Goal: Check status: Check status

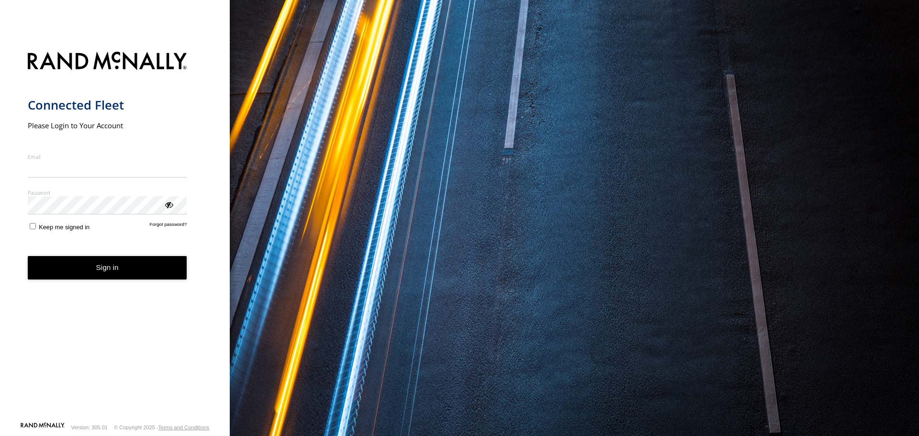
type input "**********"
click at [101, 272] on button "Sign in" at bounding box center [107, 267] width 159 height 23
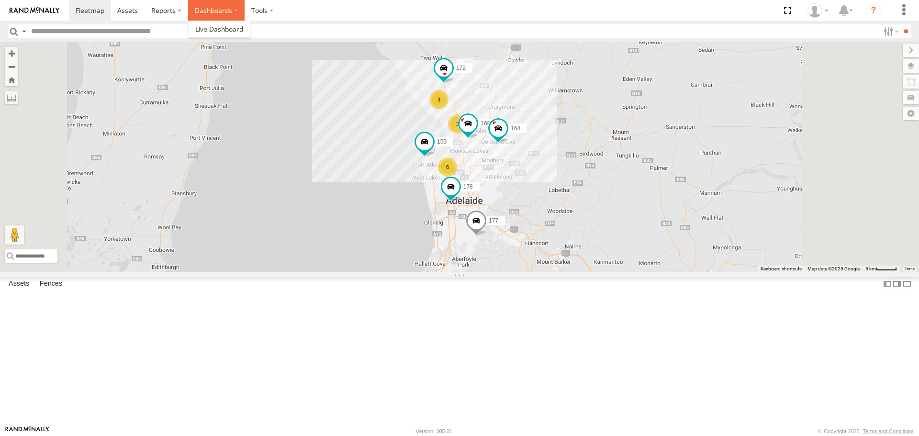
click at [229, 11] on label "Dashboards" at bounding box center [216, 10] width 57 height 21
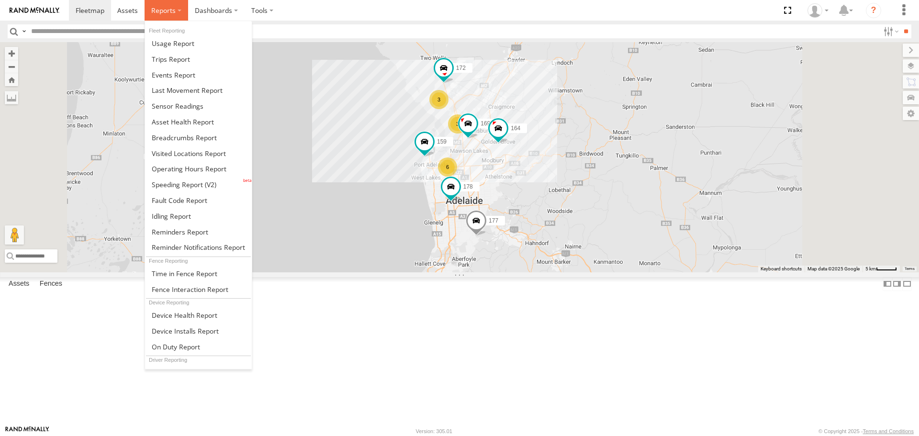
click at [165, 8] on span at bounding box center [163, 10] width 24 height 9
click at [179, 138] on span at bounding box center [184, 137] width 65 height 9
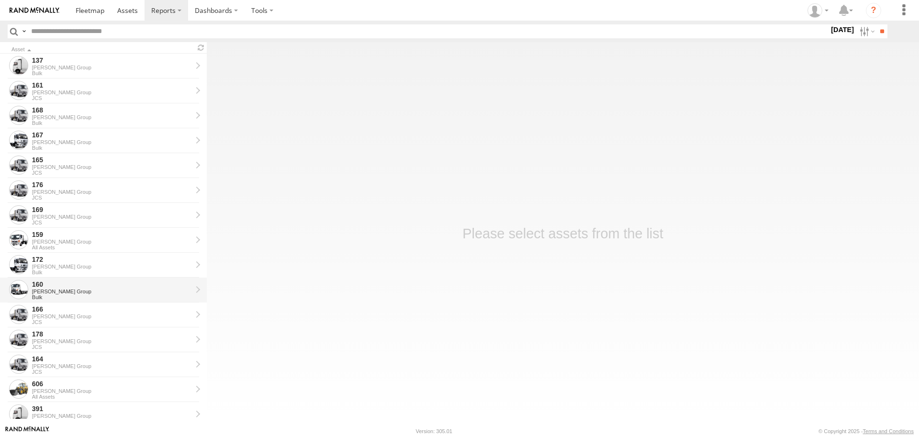
click at [72, 293] on div "[PERSON_NAME] Group" at bounding box center [112, 292] width 160 height 6
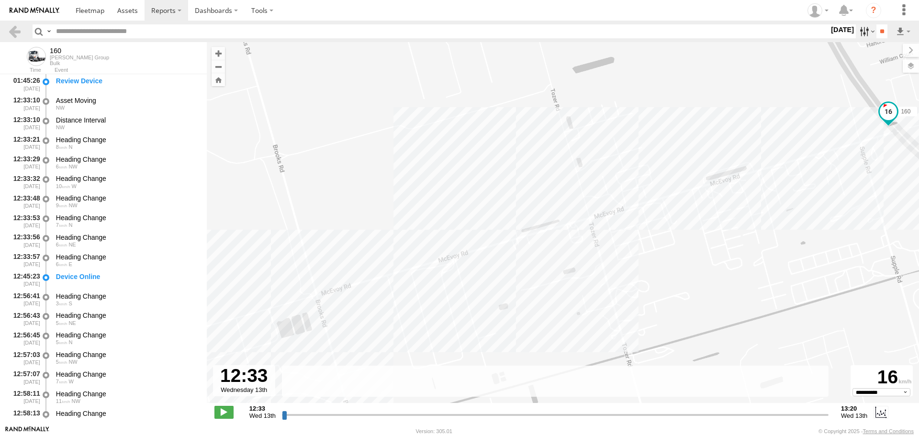
click at [862, 33] on label at bounding box center [866, 31] width 21 height 14
click at [0, 0] on label at bounding box center [0, 0] width 0 height 0
click at [879, 30] on input "**" at bounding box center [882, 31] width 11 height 14
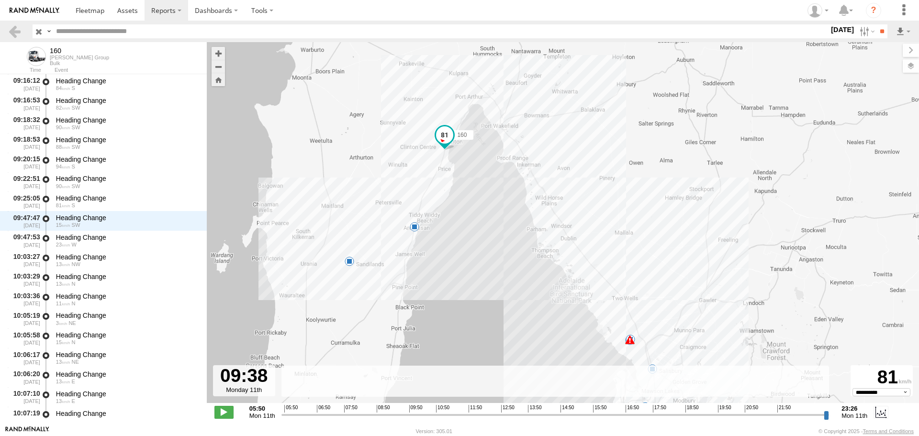
scroll to position [3346, 0]
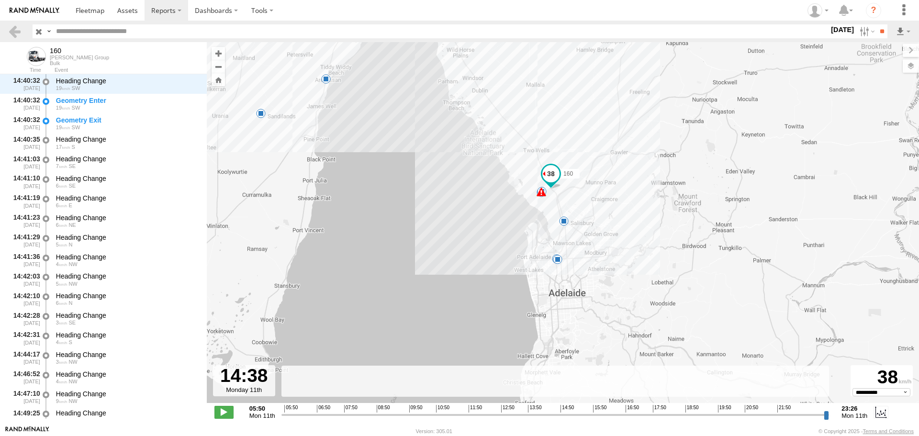
drag, startPoint x: 283, startPoint y: 416, endPoint x: 555, endPoint y: 419, distance: 271.5
click at [555, 419] on input "range" at bounding box center [556, 414] width 548 height 9
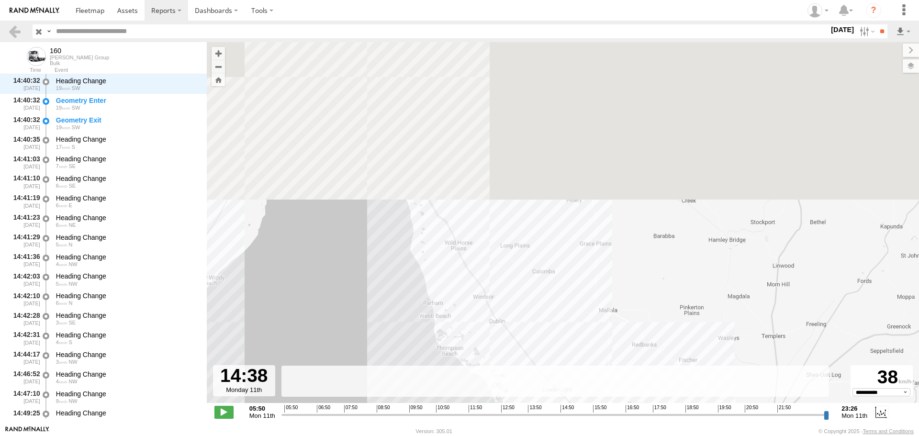
drag, startPoint x: 465, startPoint y: 64, endPoint x: 481, endPoint y: 365, distance: 302.1
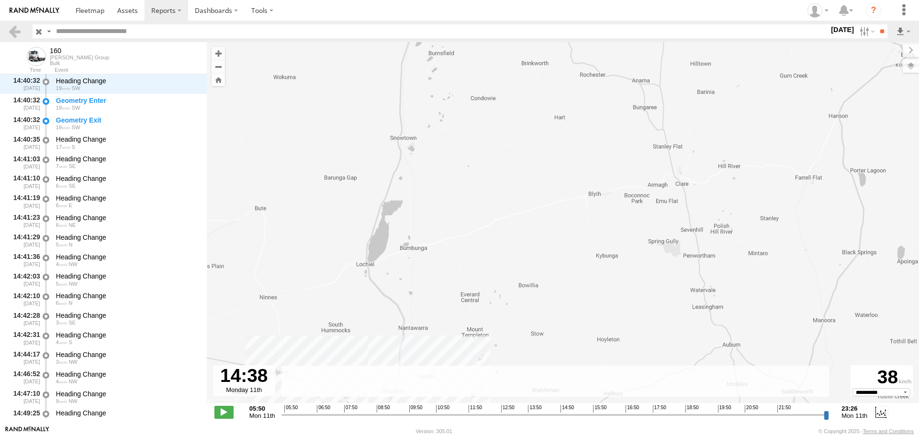
drag, startPoint x: 481, startPoint y: 365, endPoint x: 375, endPoint y: 119, distance: 267.9
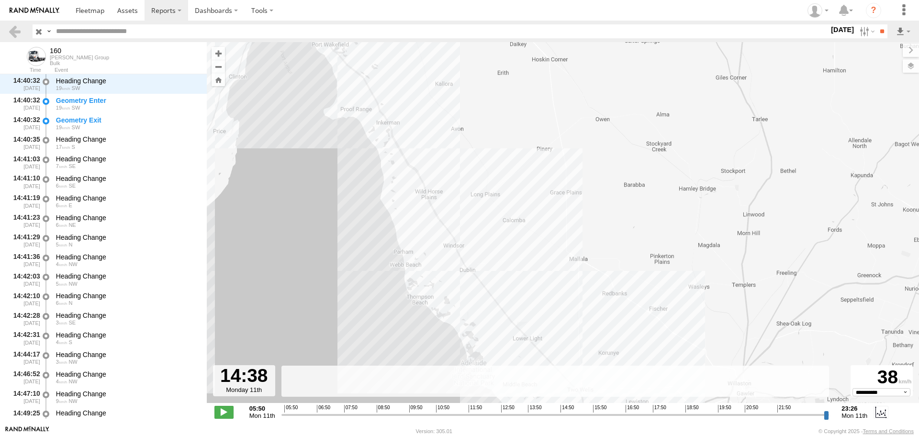
drag, startPoint x: 352, startPoint y: 91, endPoint x: 395, endPoint y: 163, distance: 83.7
click at [395, 163] on div "160 05:55 Mon 05:55 Mon 06:26 Mon 07:15 Mon 07:23 Mon 07:43 Mon 08:06 Mon 10:14…" at bounding box center [563, 227] width 713 height 371
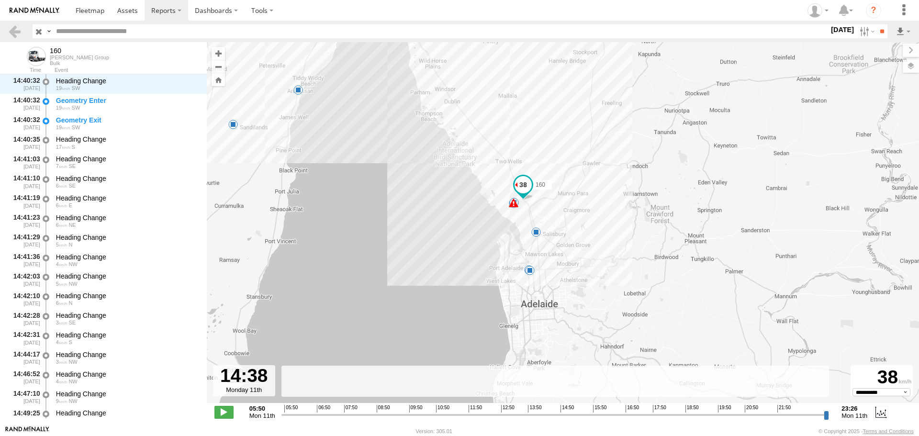
drag, startPoint x: 466, startPoint y: 258, endPoint x: 374, endPoint y: 54, distance: 223.6
click at [374, 54] on div "160 05:55 Mon 05:55 Mon 06:26 Mon 07:15 Mon 07:23 Mon 07:43 Mon 08:06 Mon 10:14…" at bounding box center [563, 227] width 713 height 371
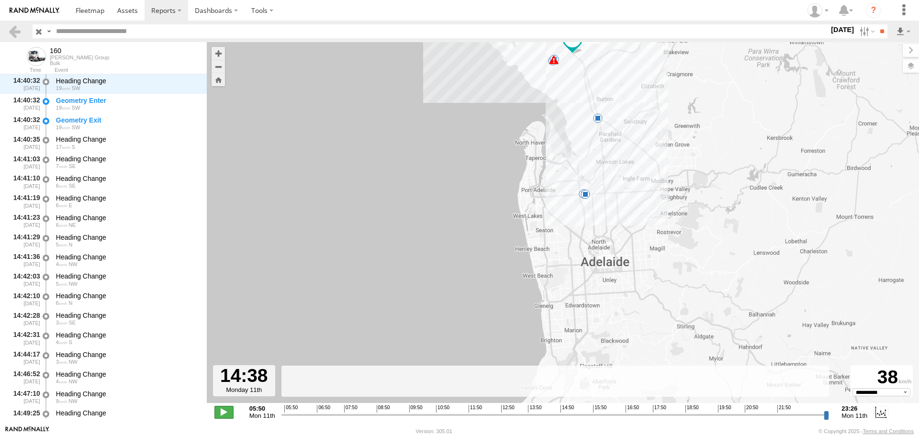
click at [221, 417] on span at bounding box center [224, 412] width 19 height 12
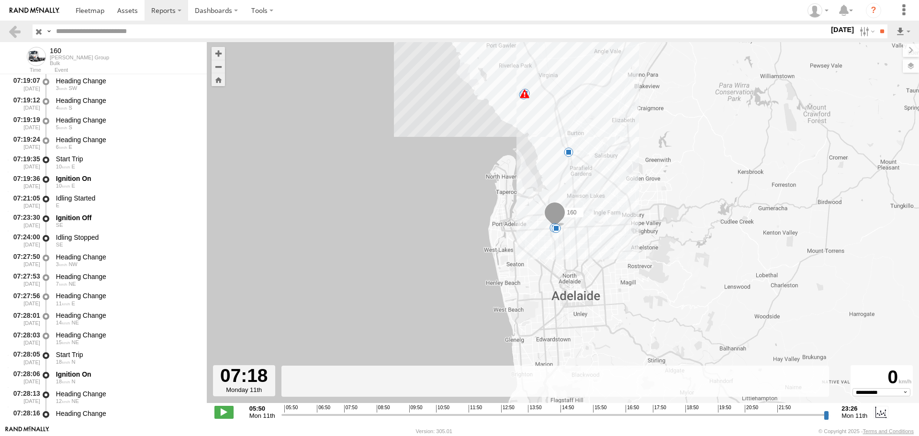
drag, startPoint x: 556, startPoint y: 416, endPoint x: 328, endPoint y: 404, distance: 228.2
click at [328, 410] on input "range" at bounding box center [556, 414] width 548 height 9
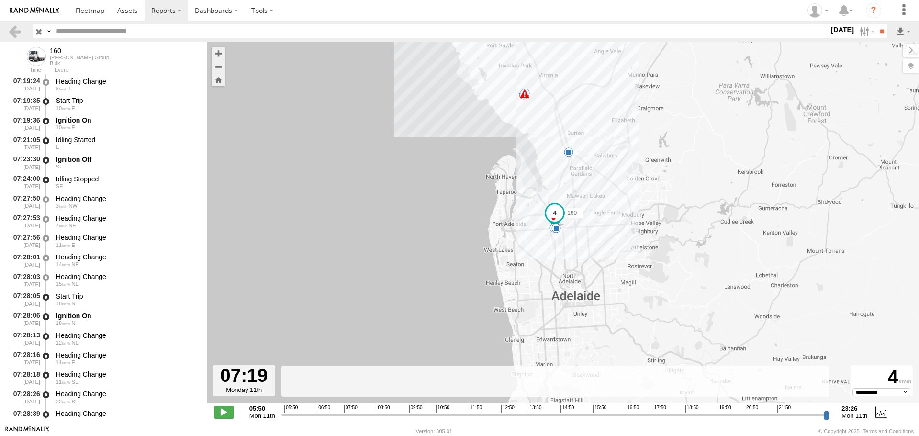
click at [328, 404] on div "**********" at bounding box center [563, 413] width 713 height 20
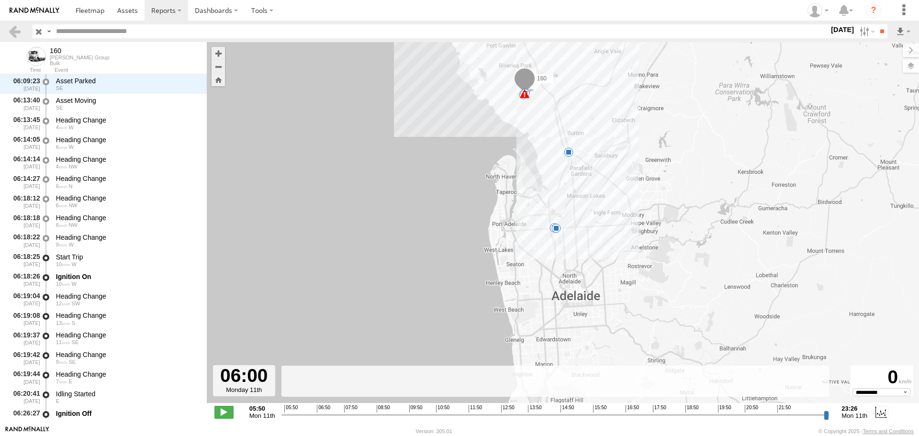
drag, startPoint x: 328, startPoint y: 413, endPoint x: 288, endPoint y: 412, distance: 39.3
click at [288, 412] on input "range" at bounding box center [556, 414] width 548 height 9
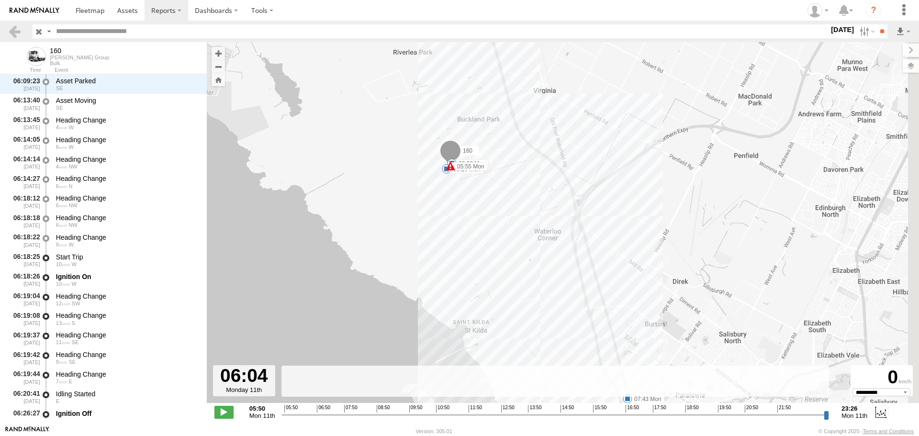
drag, startPoint x: 526, startPoint y: 265, endPoint x: 348, endPoint y: 202, distance: 188.6
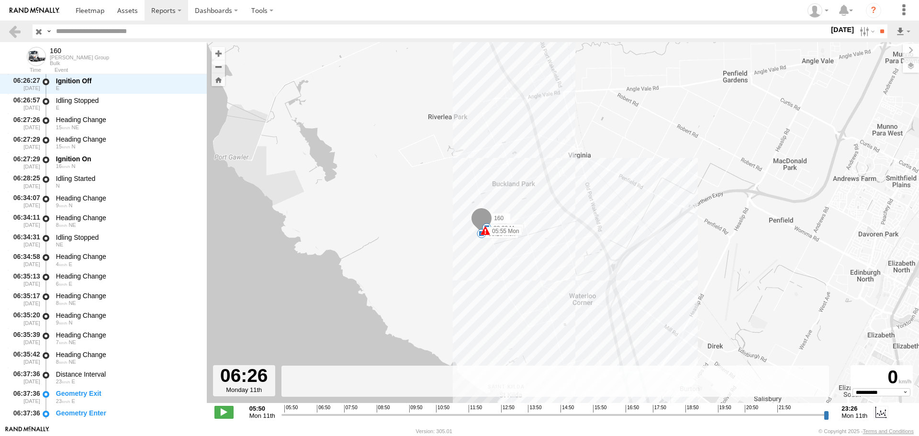
drag, startPoint x: 293, startPoint y: 417, endPoint x: 300, endPoint y: 412, distance: 8.9
click at [300, 412] on input "range" at bounding box center [556, 414] width 548 height 9
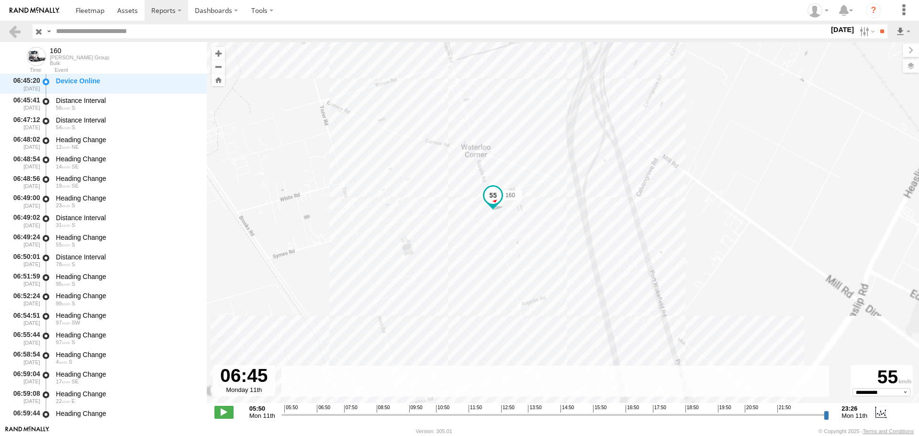
drag, startPoint x: 471, startPoint y: 235, endPoint x: 344, endPoint y: 136, distance: 160.7
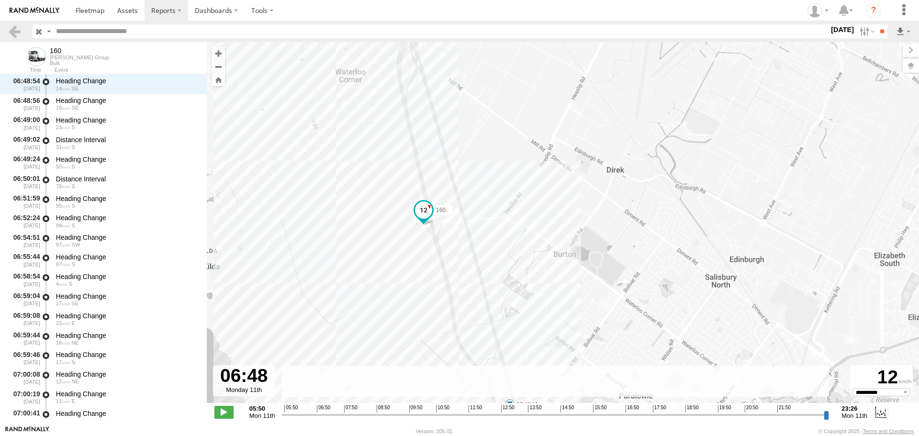
drag, startPoint x: 523, startPoint y: 306, endPoint x: 458, endPoint y: 202, distance: 123.0
click at [466, 212] on div "160 05:55 Mon 05:55 Mon 06:26 Mon 07:15 Mon 07:23 Mon 07:43 Mon 08:06 Mon 10:14…" at bounding box center [563, 227] width 713 height 371
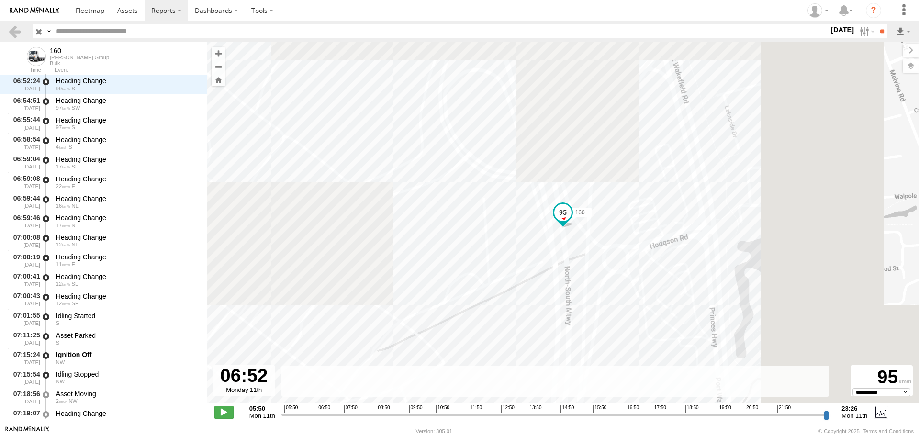
drag, startPoint x: 440, startPoint y: 181, endPoint x: 424, endPoint y: 305, distance: 125.4
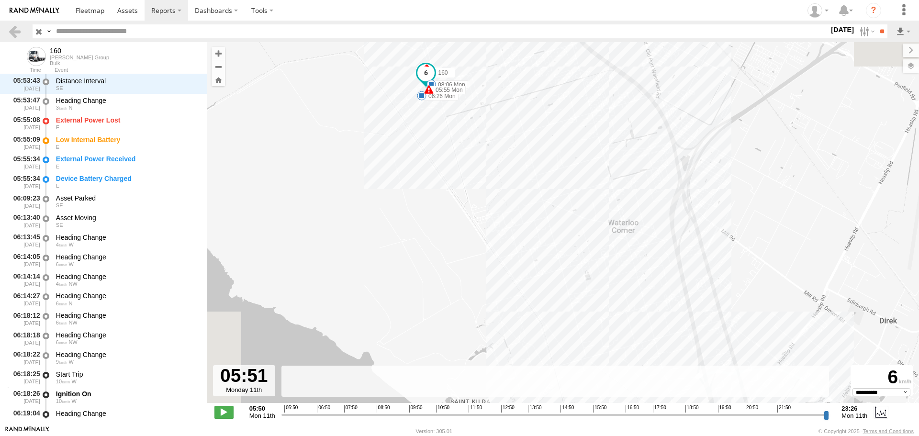
drag, startPoint x: 317, startPoint y: 417, endPoint x: 269, endPoint y: 417, distance: 47.9
click at [282, 417] on input "range" at bounding box center [556, 414] width 548 height 9
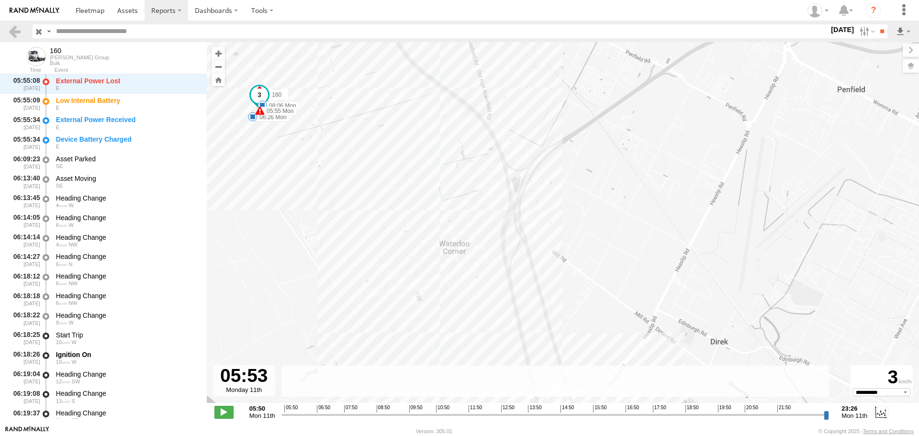
drag, startPoint x: 567, startPoint y: 317, endPoint x: 240, endPoint y: 189, distance: 350.3
click at [240, 189] on div "160 05:55 Mon 05:55 Mon 06:26 Mon 07:15 Mon 07:23 Mon 07:43 Mon 08:06 Mon 10:14…" at bounding box center [563, 227] width 713 height 371
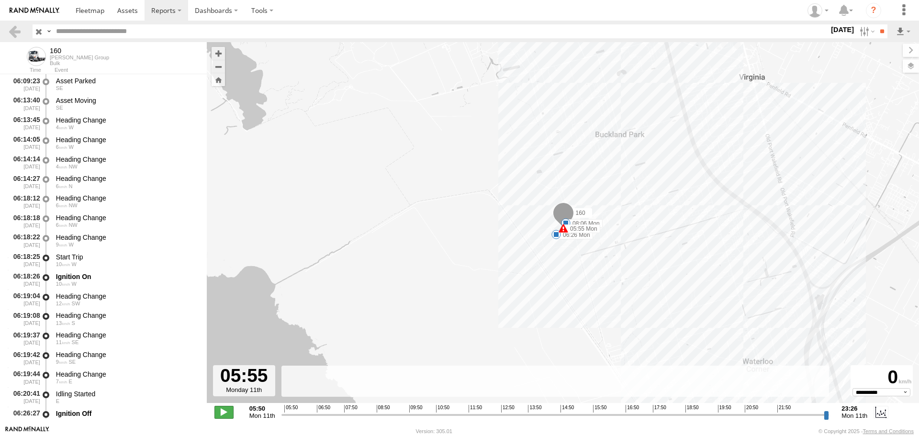
click at [218, 415] on span at bounding box center [224, 412] width 19 height 12
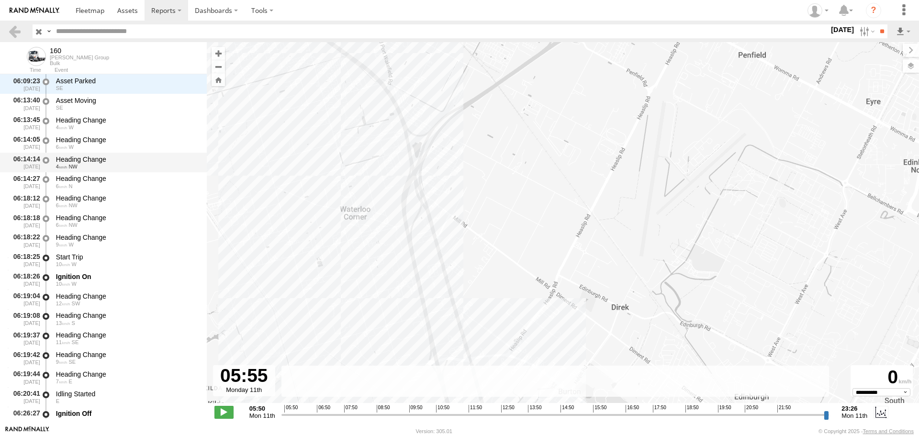
drag, startPoint x: 588, startPoint y: 318, endPoint x: 185, endPoint y: 166, distance: 430.6
click at [185, 166] on main "← Move left → Move right ↑ Move up ↓ Move down + Zoom in - Zoom out Home Jump l…" at bounding box center [459, 234] width 919 height 384
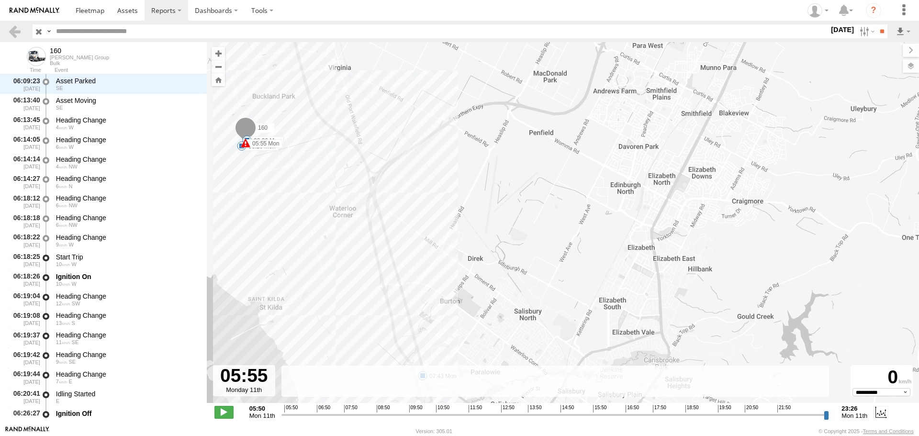
drag, startPoint x: 343, startPoint y: 322, endPoint x: 369, endPoint y: 323, distance: 26.4
click at [369, 323] on div "160 05:55 Mon 05:55 Mon 06:26 Mon 07:15 Mon 07:23 Mon 07:43 Mon 08:06 Mon 10:14…" at bounding box center [563, 227] width 713 height 371
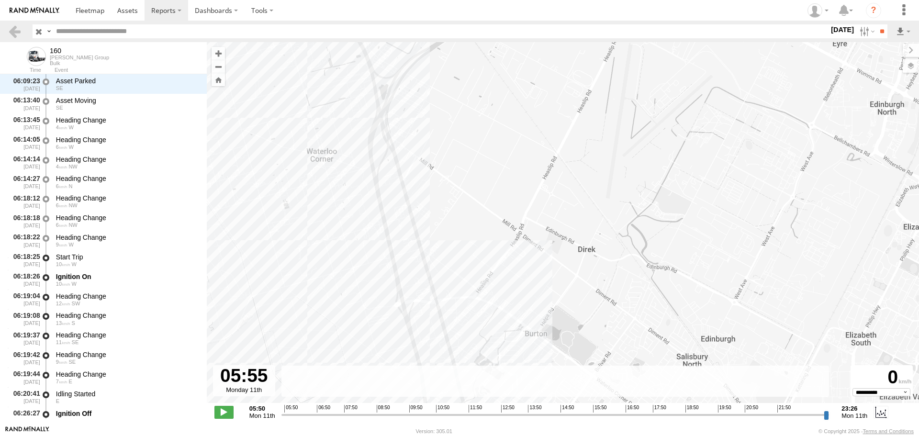
drag, startPoint x: 421, startPoint y: 289, endPoint x: 409, endPoint y: 134, distance: 155.7
click at [409, 134] on div "160 05:55 Mon 05:55 Mon 06:26 Mon 07:15 Mon 07:23 Mon 07:43 Mon 08:06 Mon 10:14…" at bounding box center [563, 227] width 713 height 371
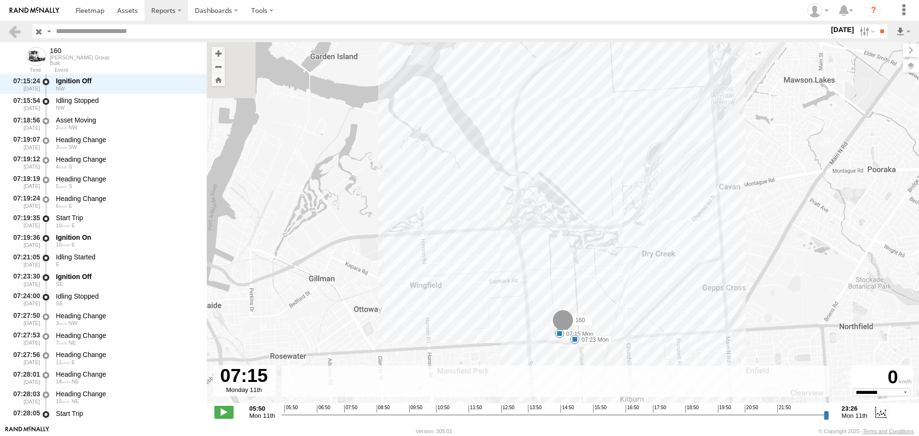
drag, startPoint x: 285, startPoint y: 413, endPoint x: 327, endPoint y: 431, distance: 45.5
click at [327, 419] on input "range" at bounding box center [556, 414] width 548 height 9
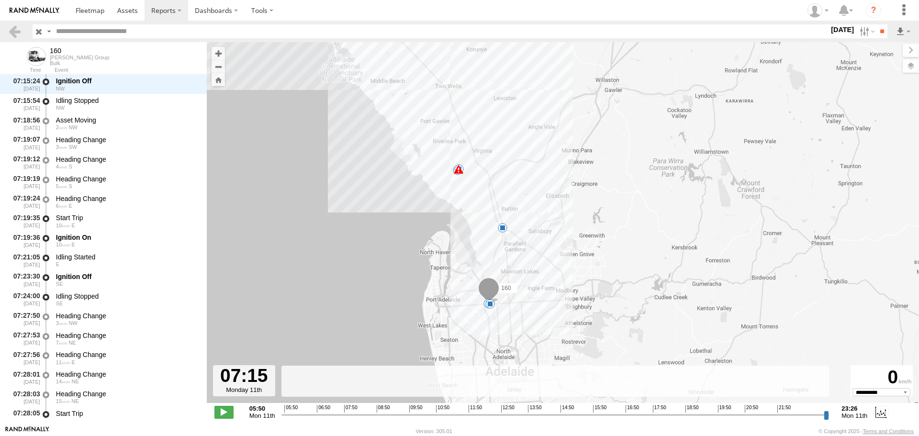
drag, startPoint x: 507, startPoint y: 215, endPoint x: 410, endPoint y: 239, distance: 99.5
click at [414, 237] on div "160 05:55 Mon 05:55 Mon 06:26 Mon 07:15 Mon 07:23 Mon 07:43 Mon 08:06 Mon 10:14…" at bounding box center [563, 227] width 713 height 371
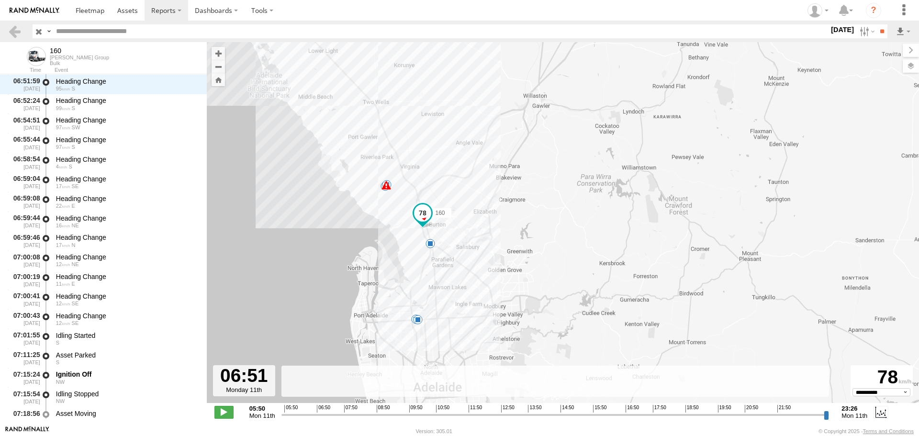
drag, startPoint x: 327, startPoint y: 418, endPoint x: 314, endPoint y: 419, distance: 12.5
click at [314, 419] on input "range" at bounding box center [556, 414] width 548 height 9
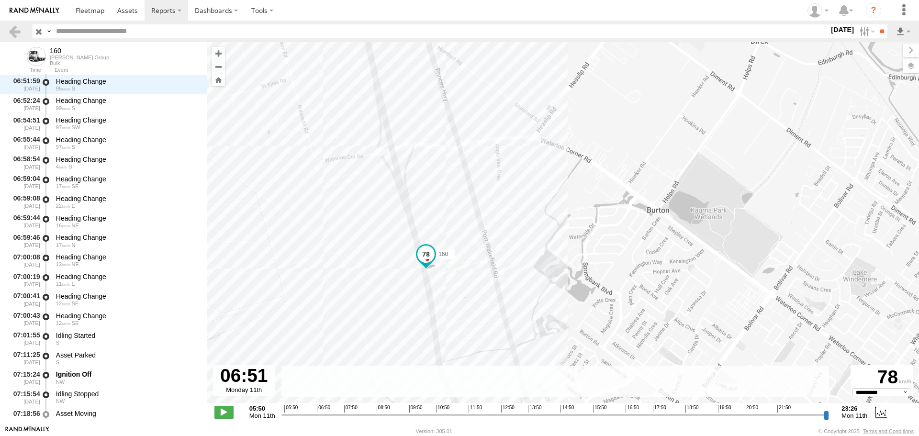
drag, startPoint x: 405, startPoint y: 239, endPoint x: 381, endPoint y: 206, distance: 41.2
click at [381, 206] on div "160 05:55 Mon 05:55 Mon 06:26 Mon 07:15 Mon 07:23 Mon 07:43 Mon 08:06 Mon 10:14…" at bounding box center [563, 227] width 713 height 371
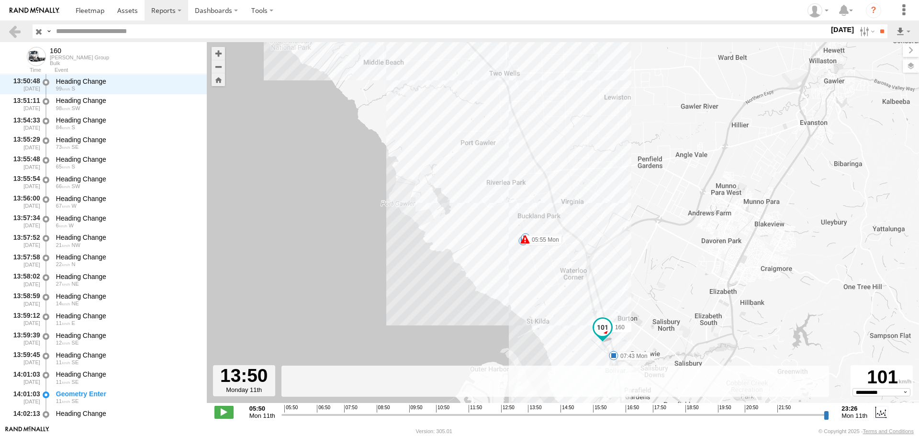
scroll to position [6222, 0]
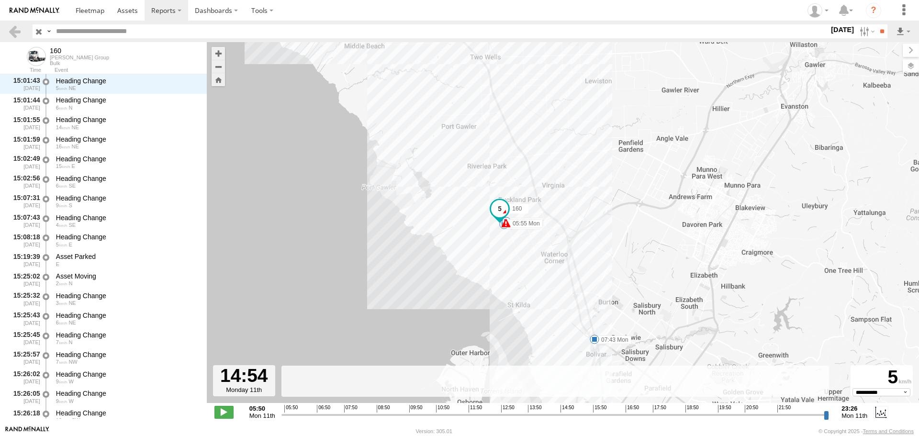
drag, startPoint x: 315, startPoint y: 414, endPoint x: 563, endPoint y: 408, distance: 248.6
type input "**********"
click at [563, 410] on input "range" at bounding box center [556, 414] width 548 height 9
